Goal: Information Seeking & Learning: Learn about a topic

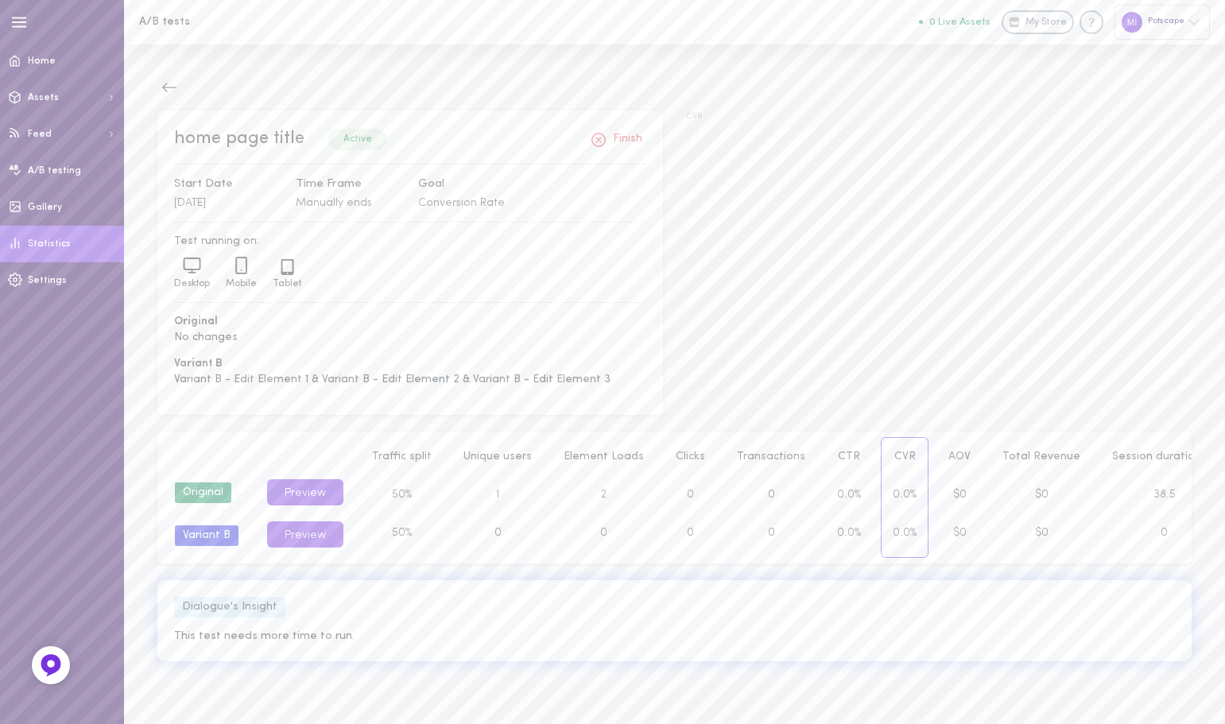
click at [65, 249] on span "Statistics" at bounding box center [49, 244] width 43 height 10
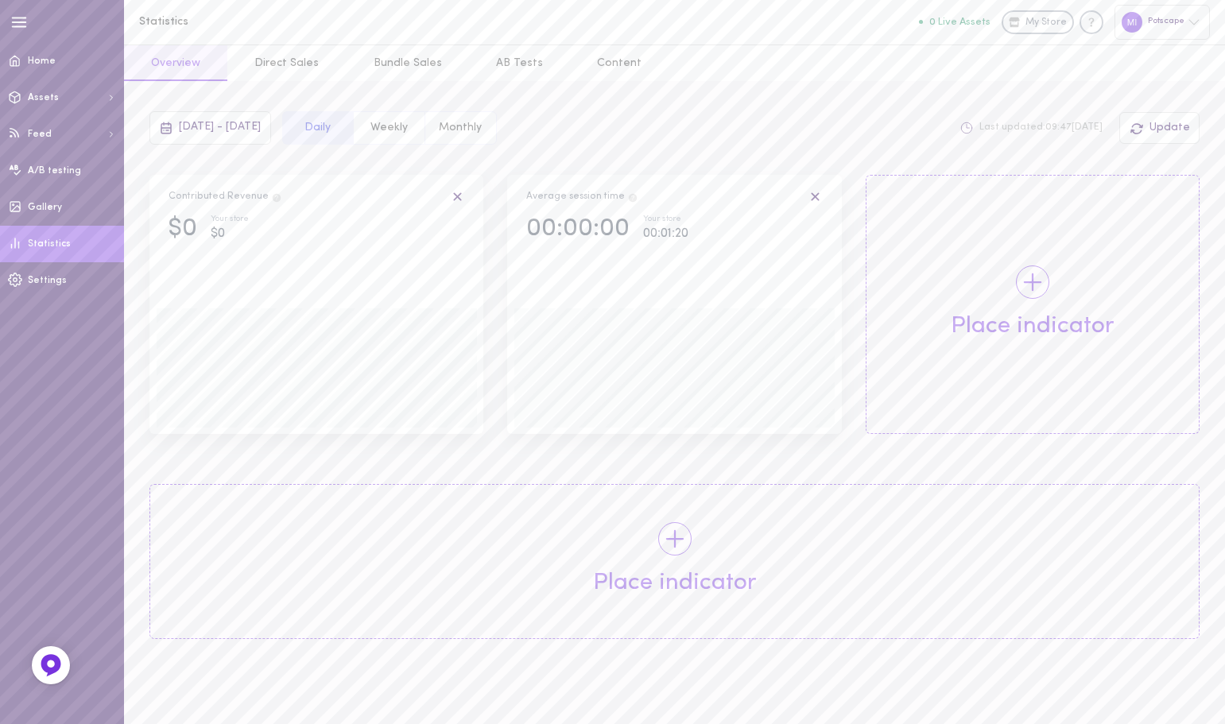
click at [1043, 296] on icon at bounding box center [1032, 282] width 29 height 29
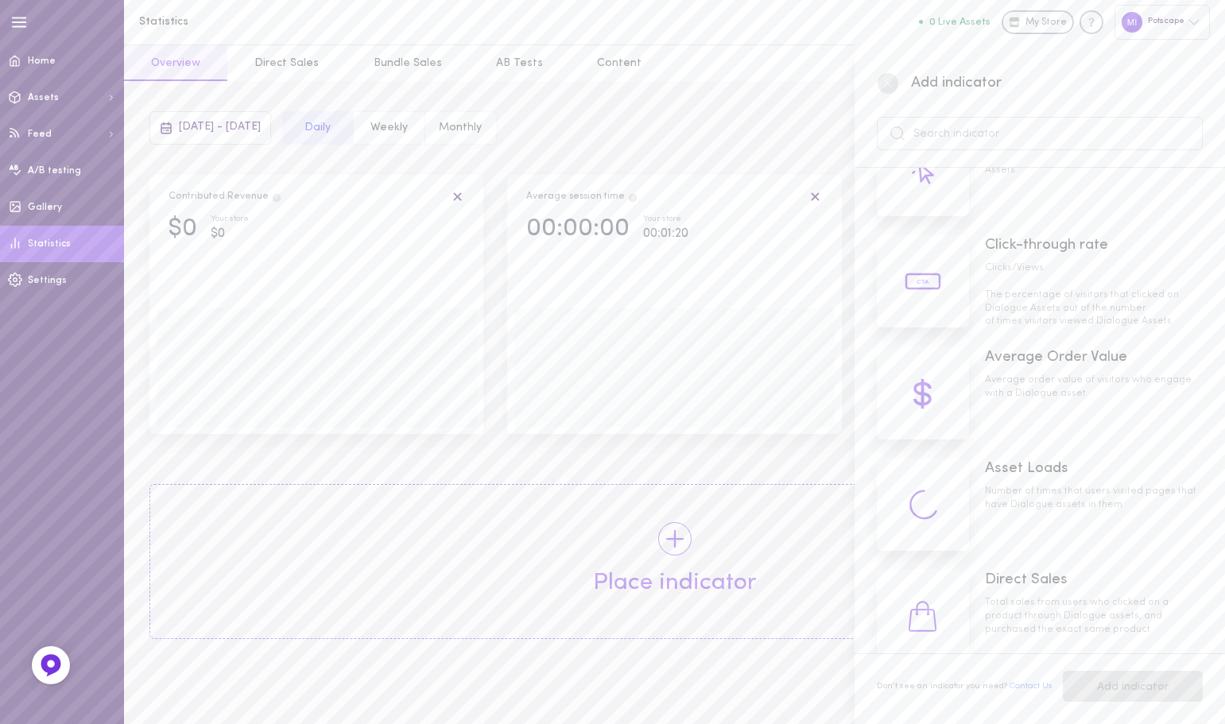
scroll to position [397, 0]
click at [1034, 258] on div "Click-through rate Clicks/Views The percentage of visitors that clicked on Dial…" at bounding box center [1094, 280] width 218 height 93
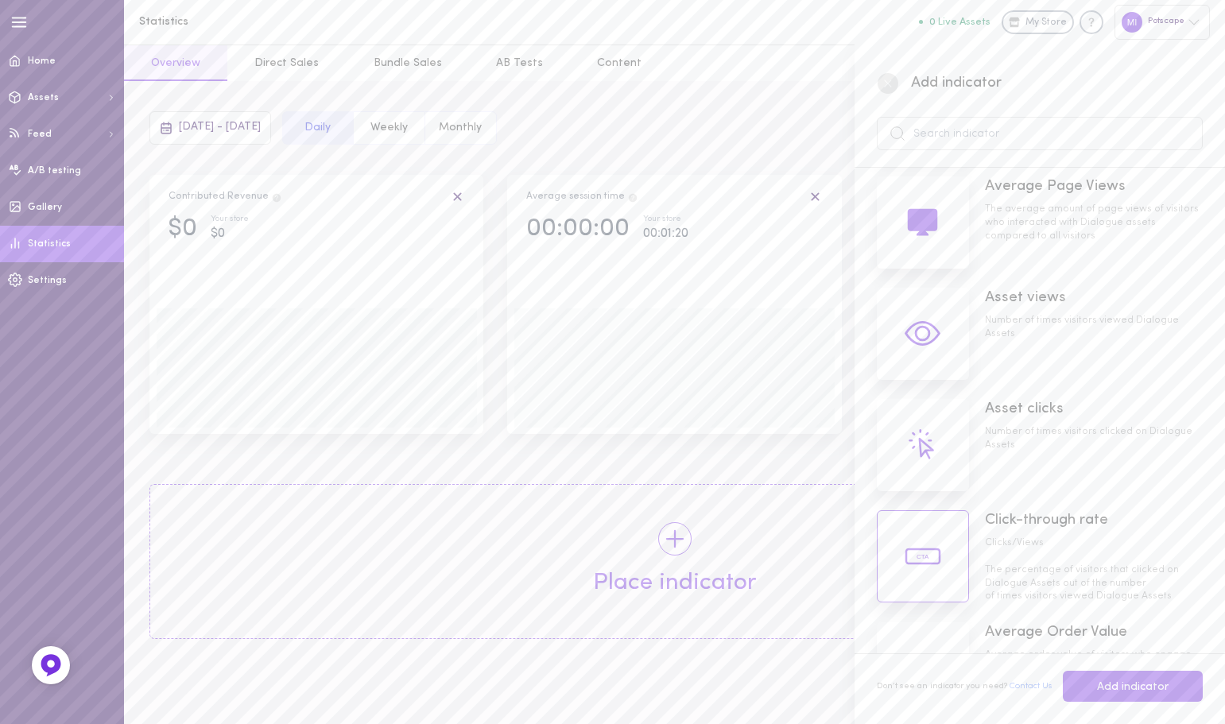
scroll to position [0, 0]
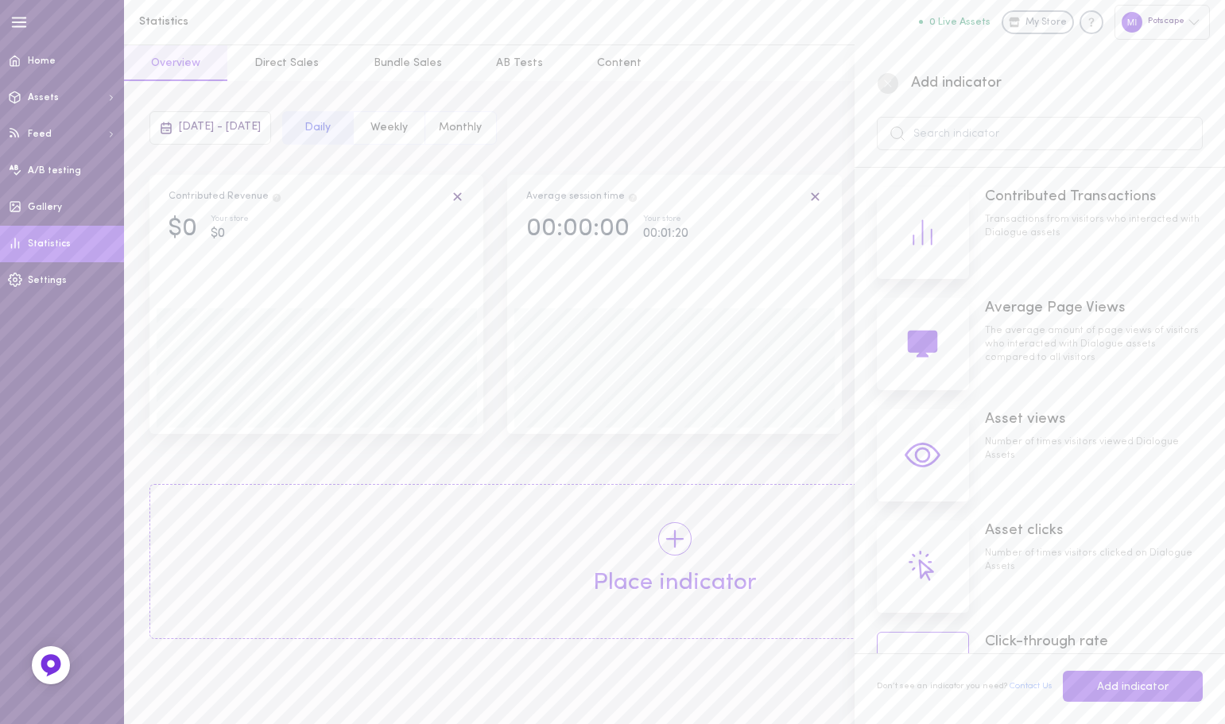
click at [1088, 317] on div "Average Page Views" at bounding box center [1094, 308] width 218 height 21
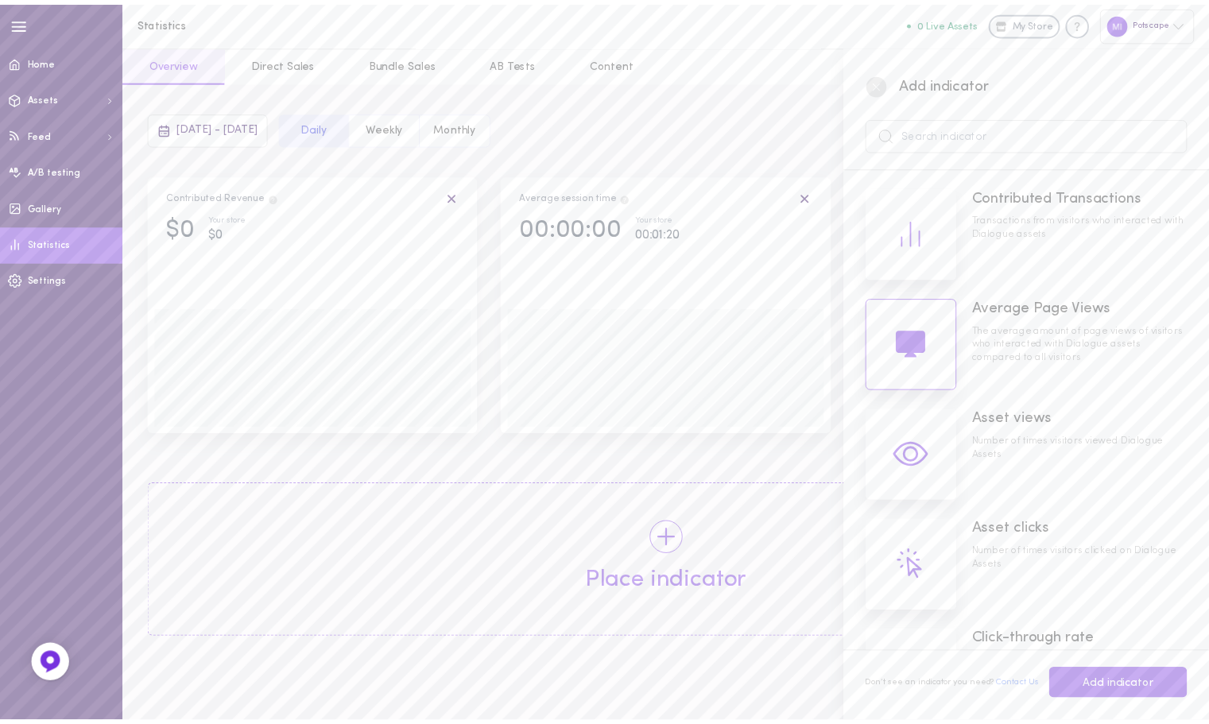
scroll to position [159, 0]
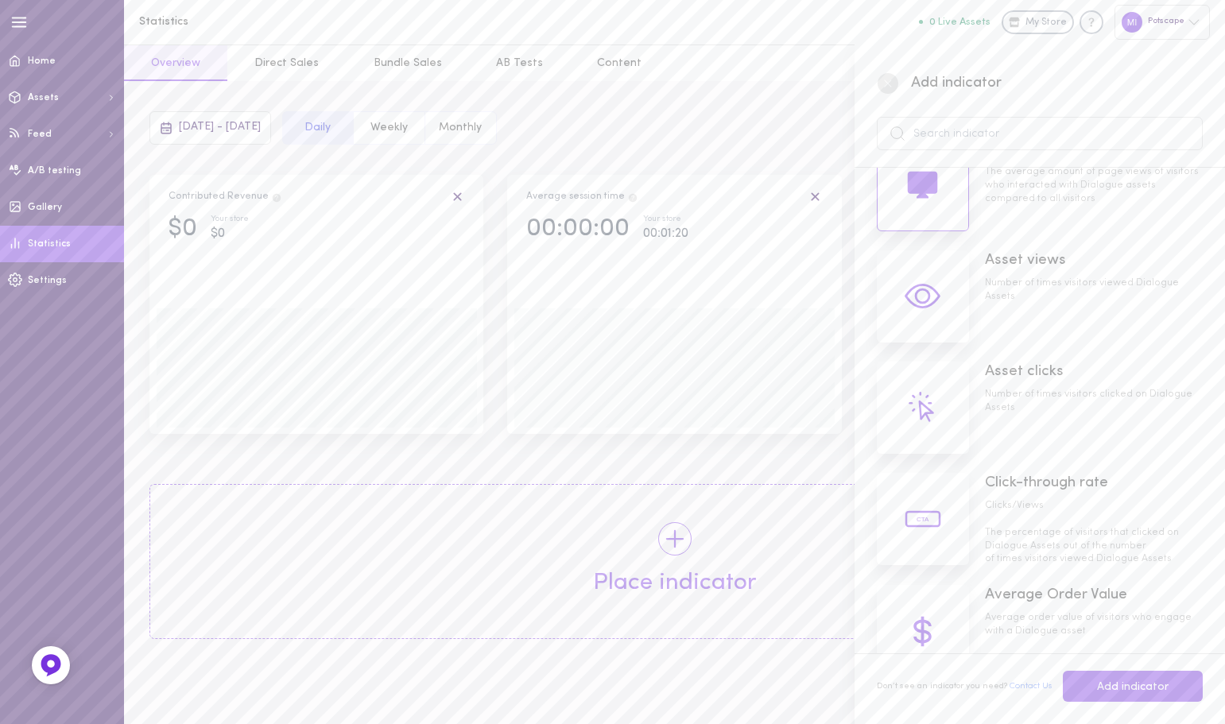
click at [1039, 477] on span "Click-through rate" at bounding box center [1046, 482] width 123 height 15
click at [1117, 685] on button "Add indicator" at bounding box center [1132, 686] width 140 height 31
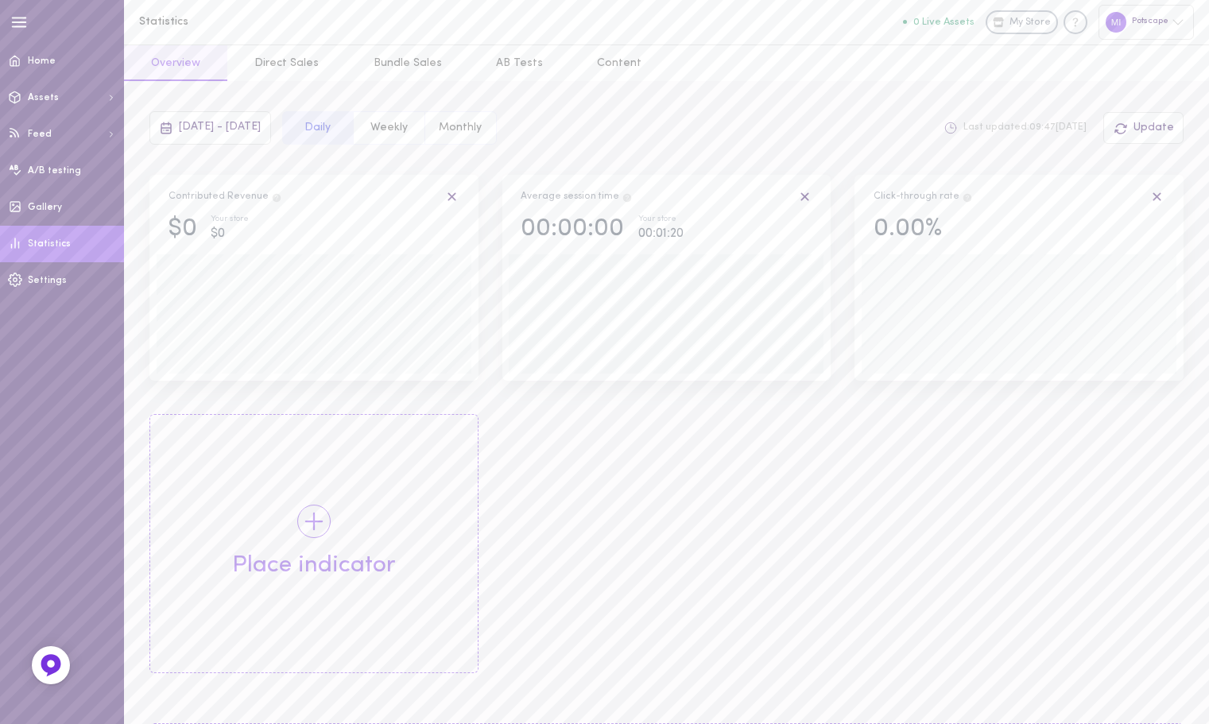
click at [664, 563] on div "Contributed Revenue $0 Your store $0 Average session time 00:00:00 Your store 0…" at bounding box center [666, 441] width 1058 height 532
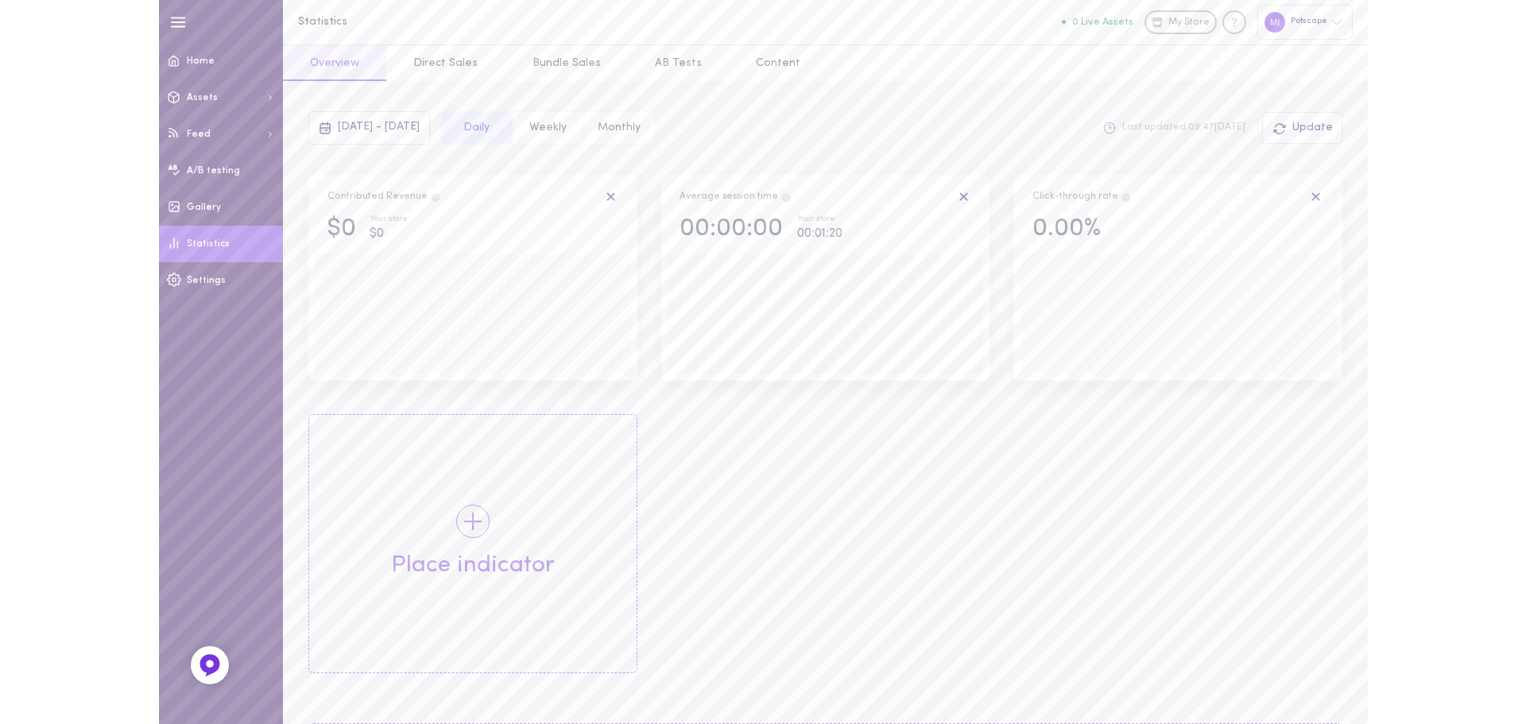
scroll to position [168, 0]
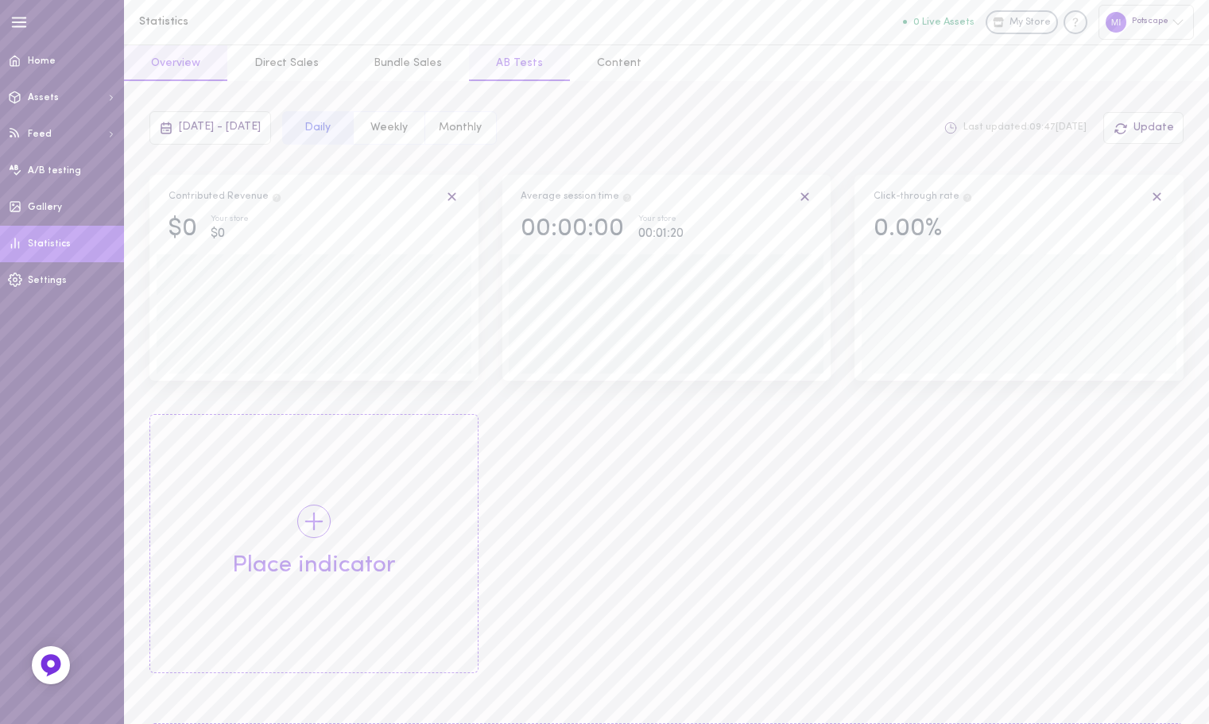
click at [497, 60] on button "AB Tests" at bounding box center [519, 63] width 101 height 36
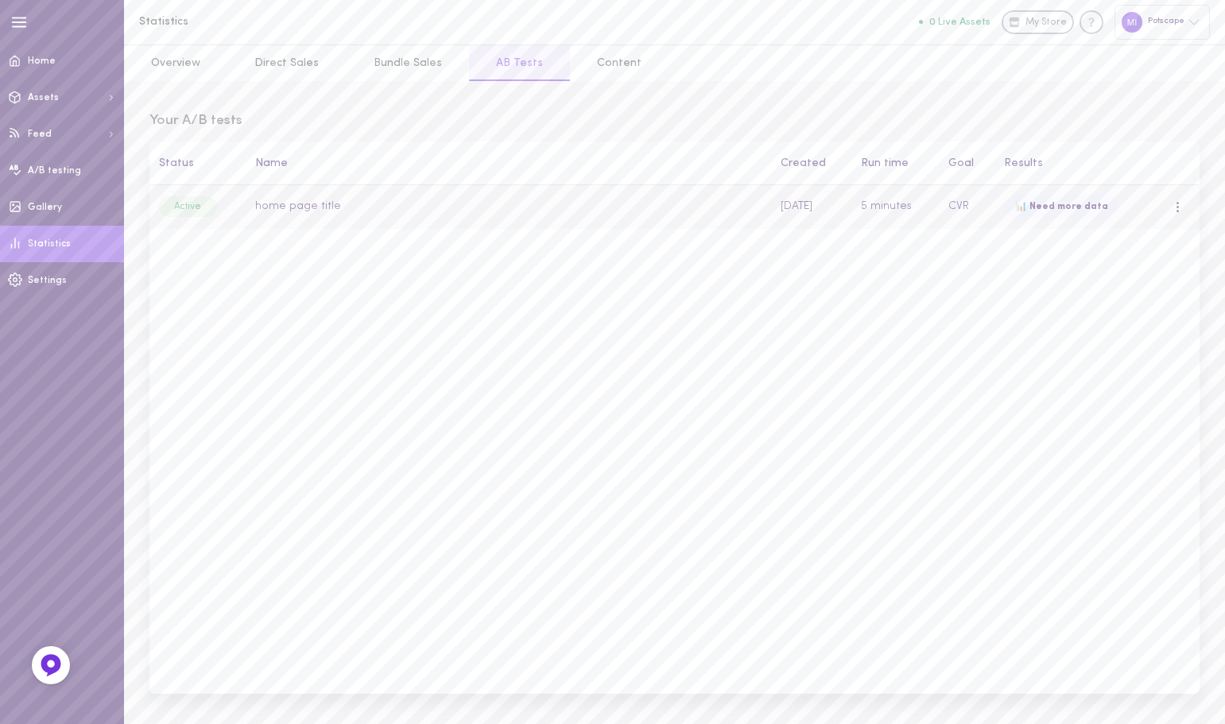
click at [1174, 203] on div at bounding box center [1178, 206] width 10 height 17
